Goal: Transaction & Acquisition: Purchase product/service

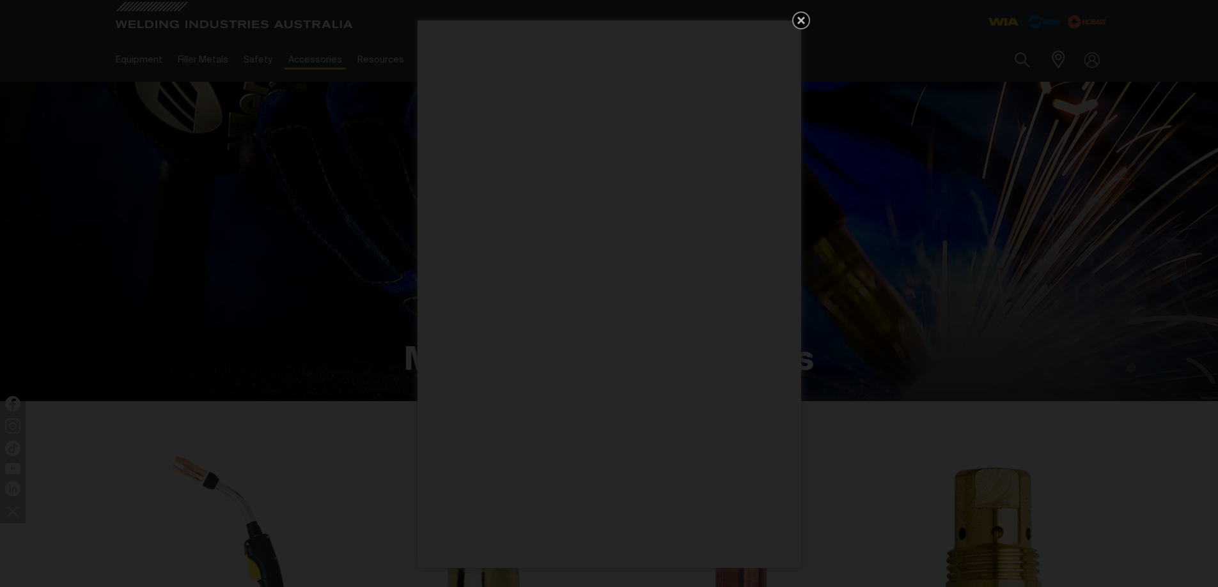
click at [803, 17] on icon "Get 5 WIA Welding Guides Free!" at bounding box center [801, 21] width 8 height 8
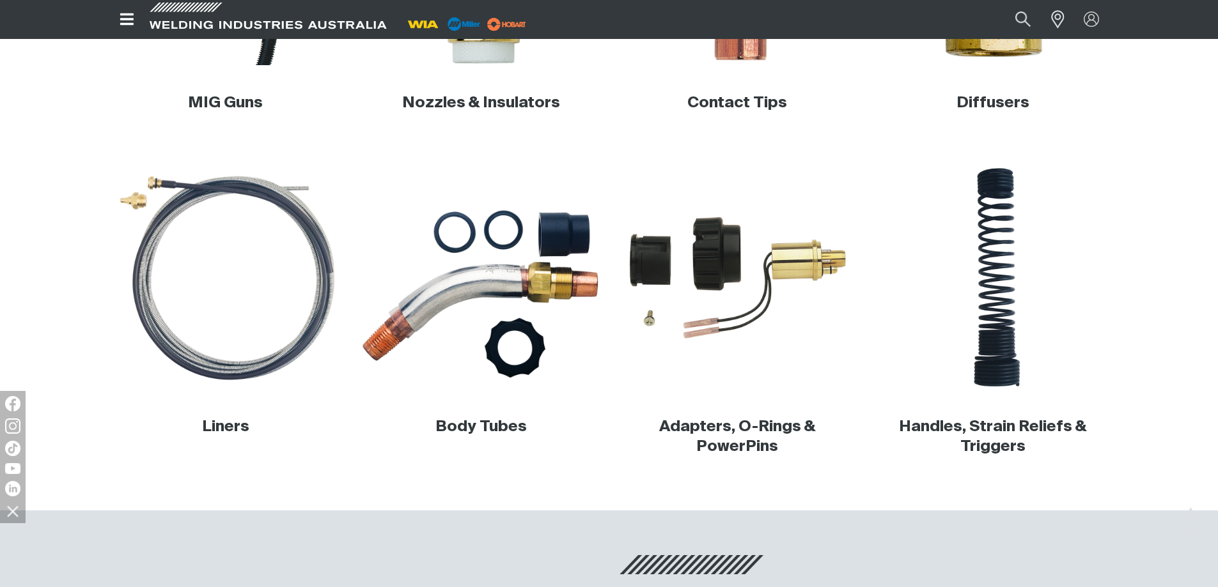
scroll to position [511, 0]
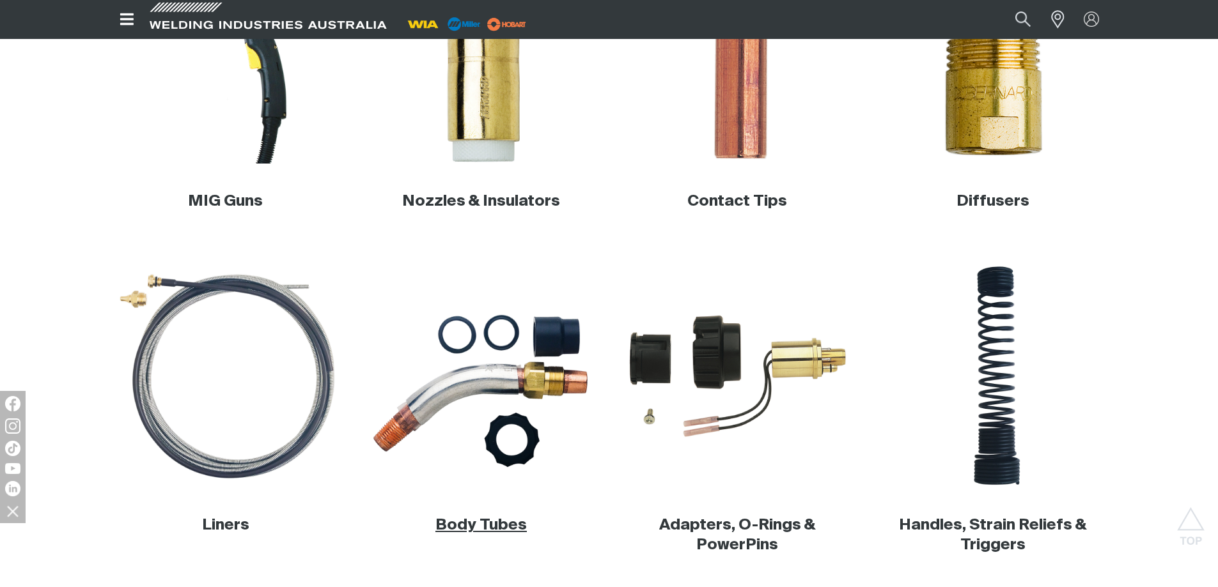
click at [501, 530] on link "Body Tubes" at bounding box center [480, 525] width 91 height 15
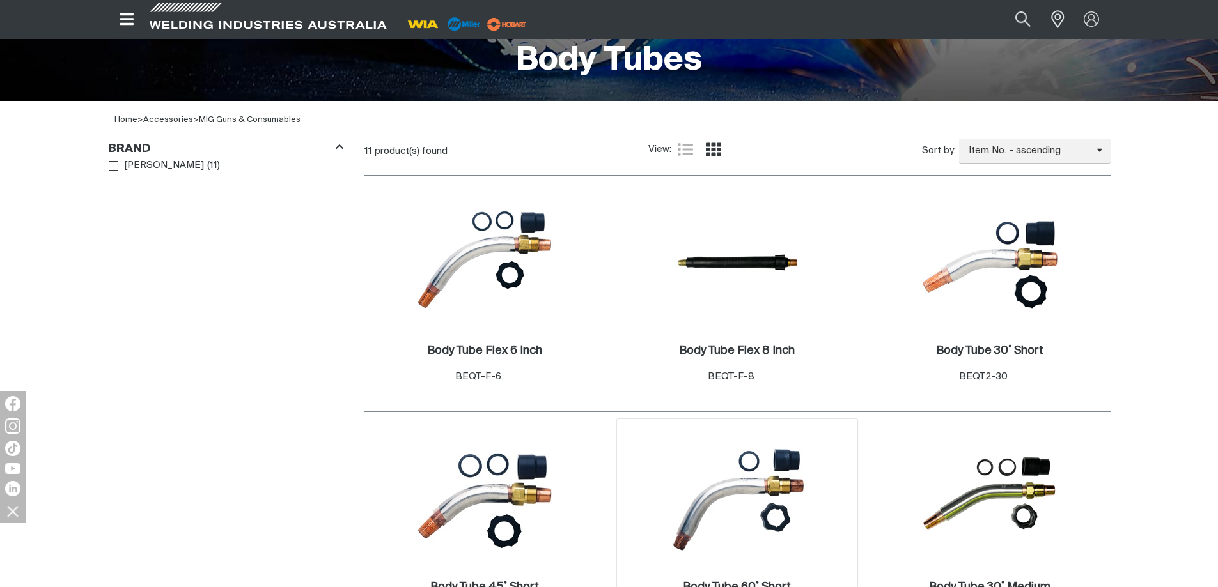
scroll to position [447, 0]
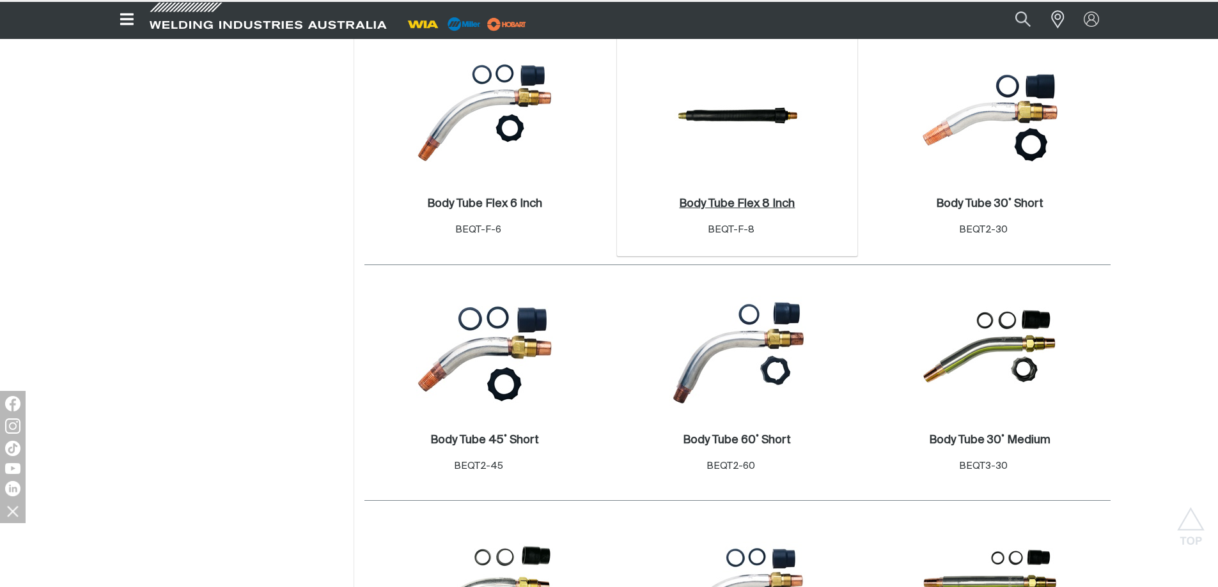
click at [750, 203] on h2 "Body Tube Flex 8 Inch ." at bounding box center [737, 204] width 116 height 12
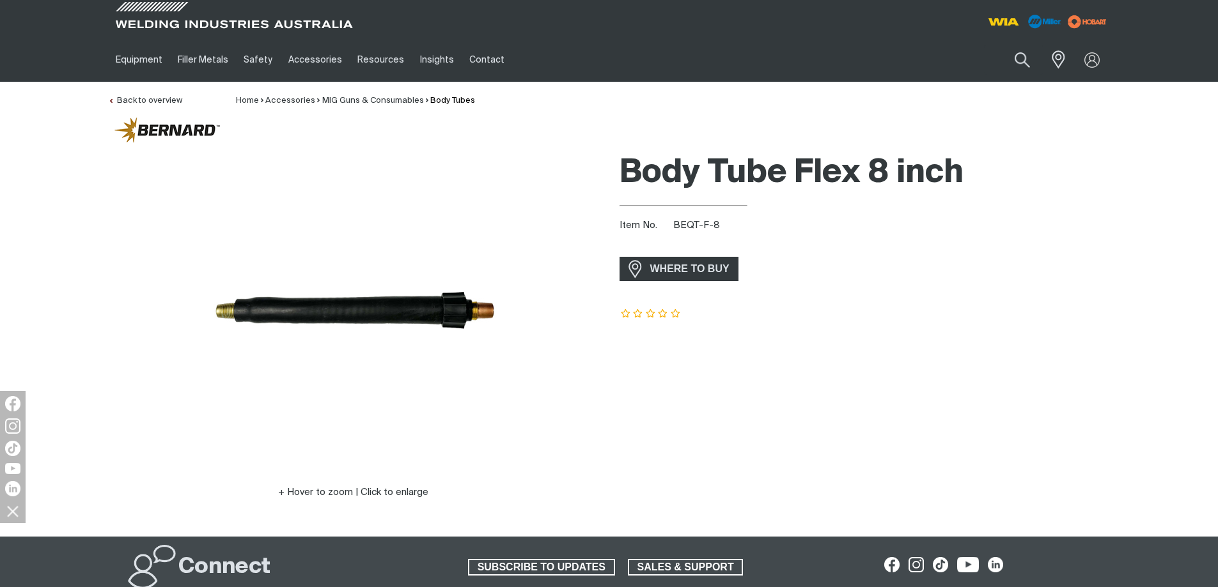
click at [891, 249] on div "Body Tube Flex 8 inch Item No. BEQT-F-8 incl. gst WHERE TO BUY" at bounding box center [864, 341] width 491 height 390
